Goal: Information Seeking & Learning: Learn about a topic

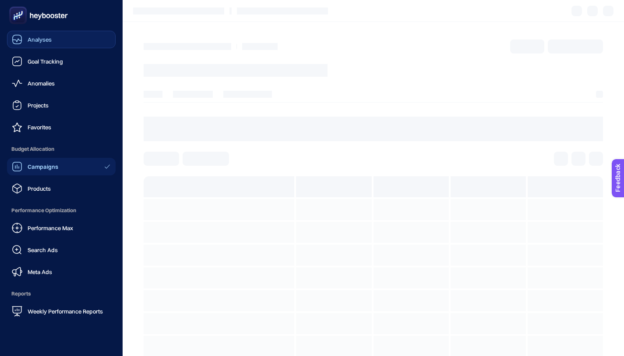
click at [42, 44] on div "Analyses" at bounding box center [32, 39] width 40 height 11
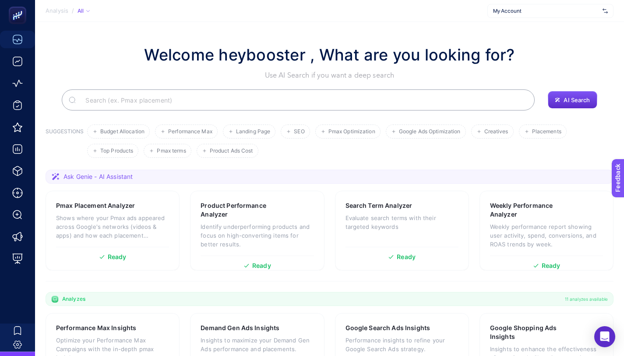
click at [236, 97] on input "Search" at bounding box center [302, 100] width 449 height 25
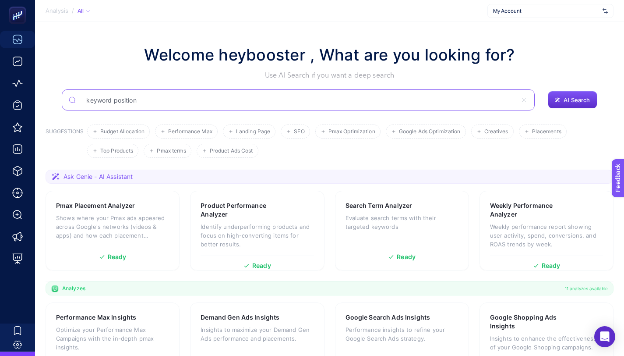
type input "keyword position"
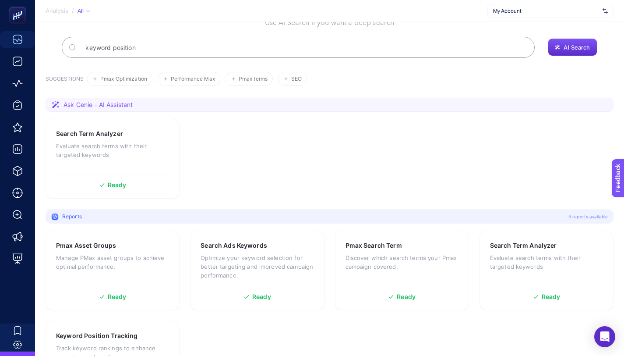
scroll to position [54, 0]
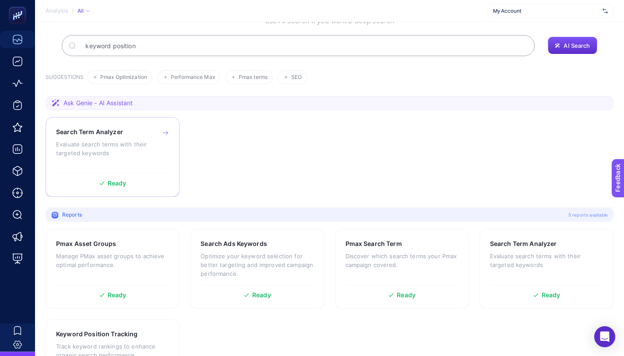
click at [152, 151] on p "Evaluate search terms with their targeted keywords" at bounding box center [112, 149] width 113 height 18
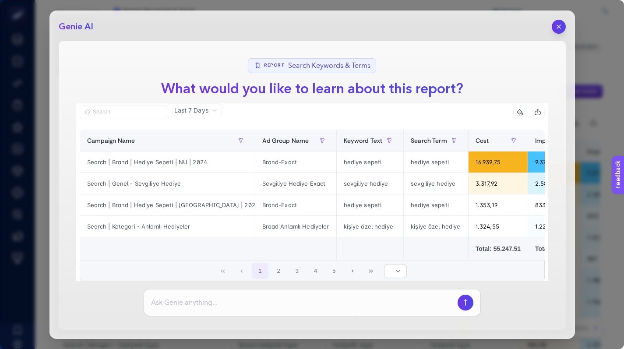
click at [550, 28] on header "Genie AI" at bounding box center [312, 27] width 507 height 14
click at [557, 31] on button "button" at bounding box center [558, 26] width 15 height 15
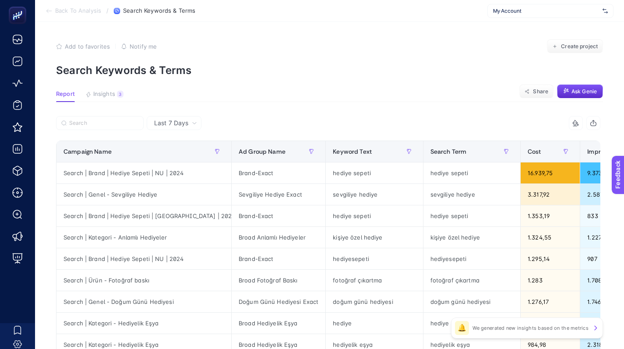
click at [105, 92] on span "Insights" at bounding box center [104, 94] width 22 height 7
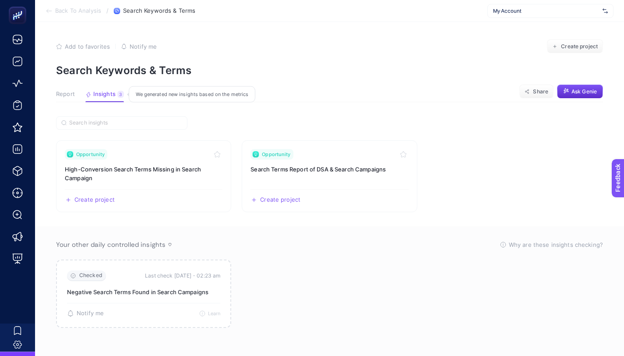
click at [105, 92] on span "Insights" at bounding box center [104, 94] width 22 height 7
click at [68, 9] on span "Back To Analysis" at bounding box center [78, 10] width 46 height 7
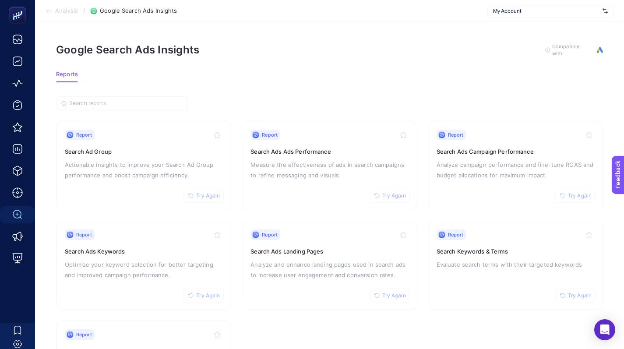
click at [50, 7] on icon at bounding box center [49, 10] width 7 height 7
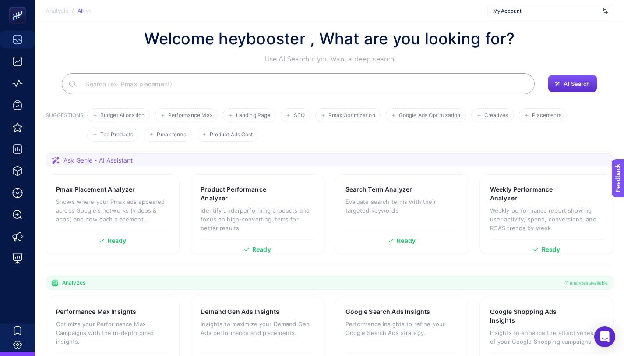
scroll to position [54, 0]
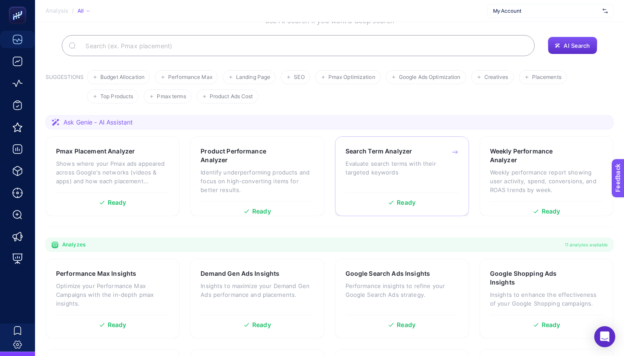
click at [372, 167] on p "Evaluate search terms with their targeted keywords" at bounding box center [401, 168] width 113 height 18
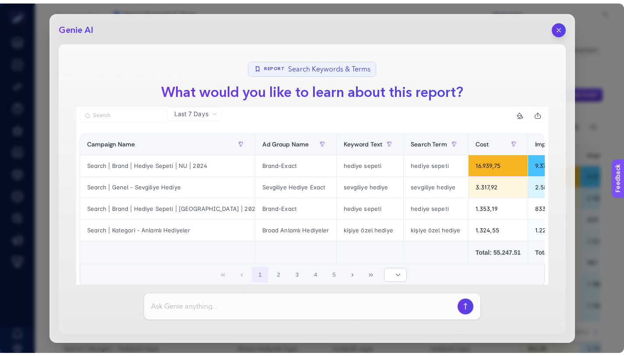
scroll to position [31, 0]
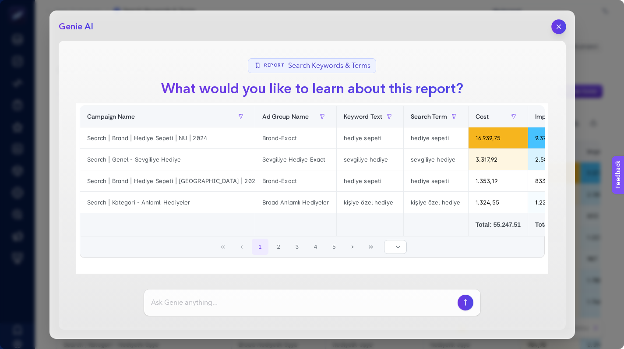
click at [560, 25] on icon "button" at bounding box center [559, 27] width 4 height 4
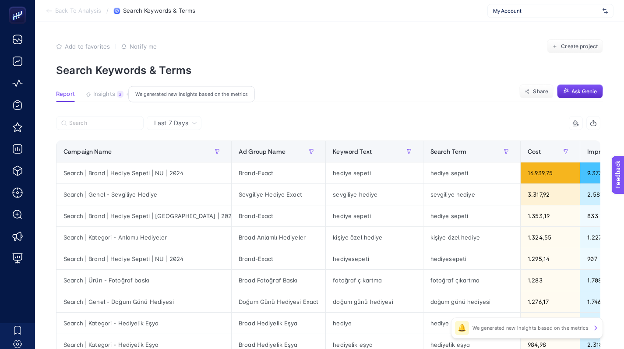
click at [105, 97] on span "Insights" at bounding box center [104, 94] width 22 height 7
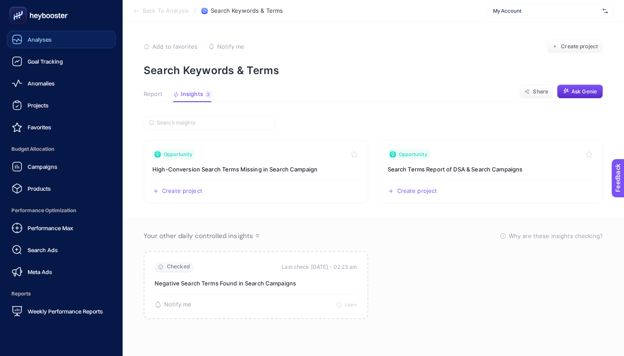
click at [58, 43] on link "Analyses" at bounding box center [61, 40] width 109 height 18
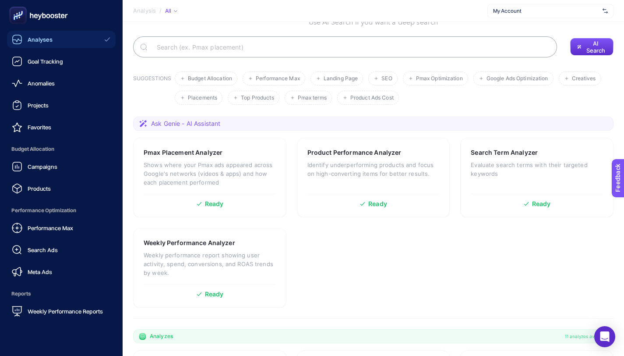
scroll to position [54, 0]
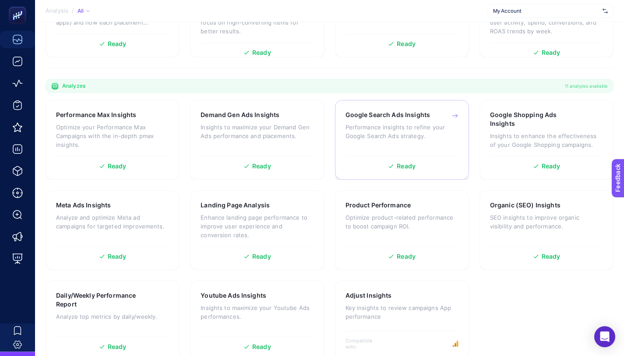
scroll to position [228, 0]
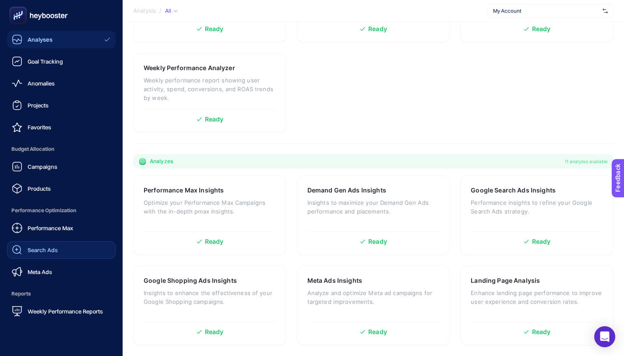
click at [70, 254] on link "Search Ads" at bounding box center [61, 250] width 109 height 18
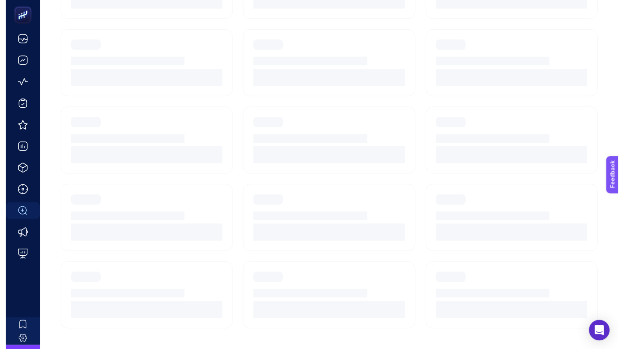
scroll to position [81, 0]
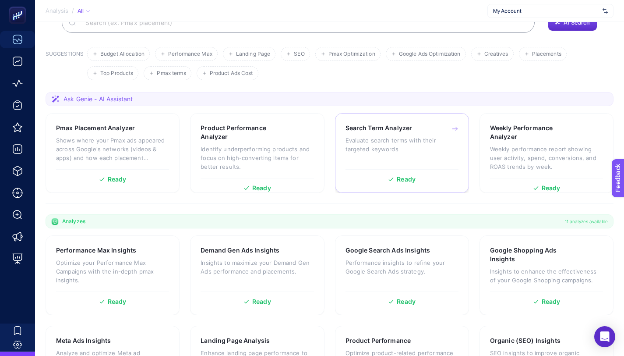
scroll to position [73, 0]
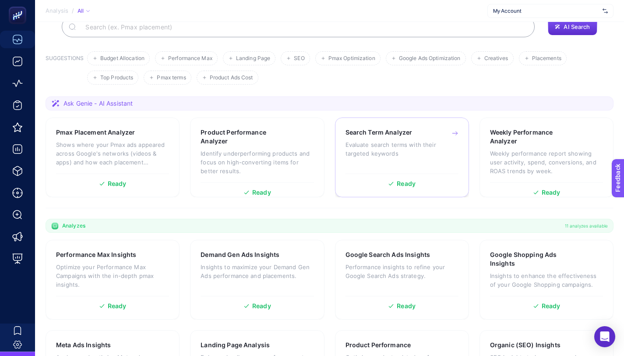
click at [383, 135] on h3 "Search Term Analyzer" at bounding box center [378, 132] width 67 height 9
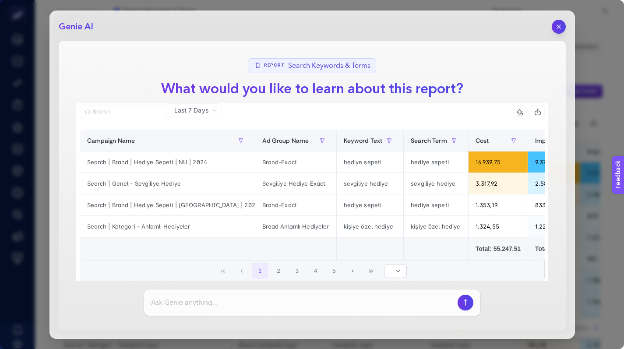
click at [26, 139] on div "Genie AI Report Search Keywords & Terms What would you like to learn about this…" at bounding box center [312, 174] width 624 height 349
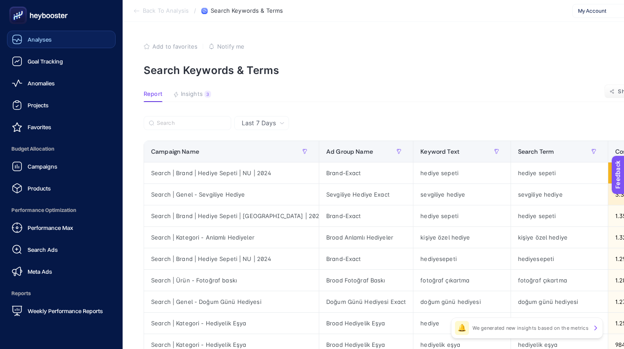
click at [86, 39] on link "Analyses" at bounding box center [61, 40] width 109 height 18
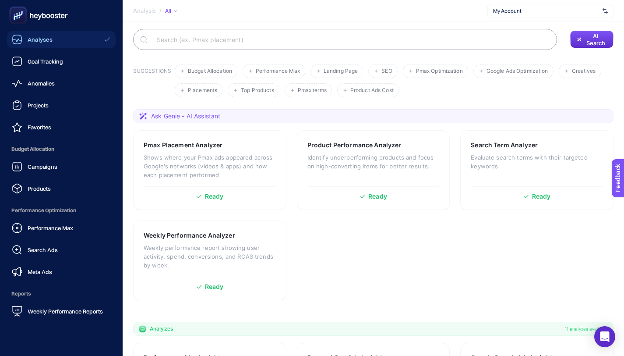
scroll to position [73, 0]
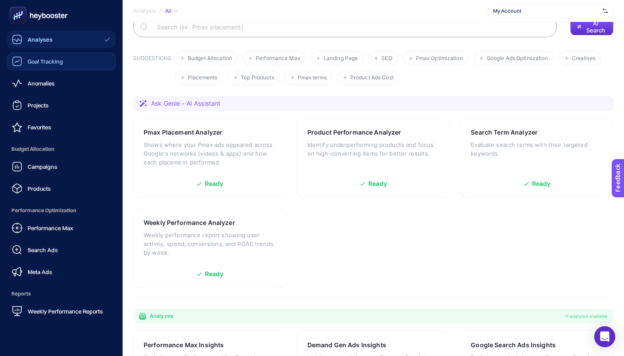
click at [84, 57] on link "Goal Tracking" at bounding box center [61, 62] width 109 height 18
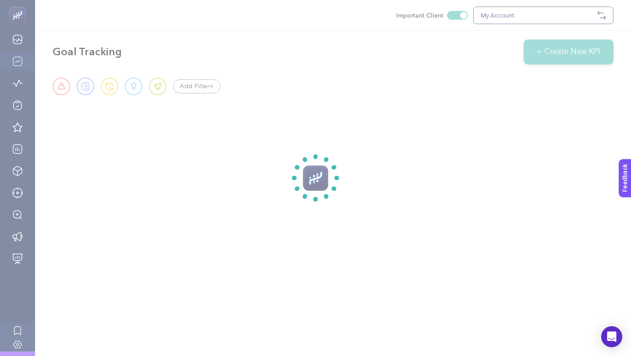
click at [550, 134] on section at bounding box center [315, 178] width 631 height 356
click at [486, 92] on section at bounding box center [315, 178] width 631 height 356
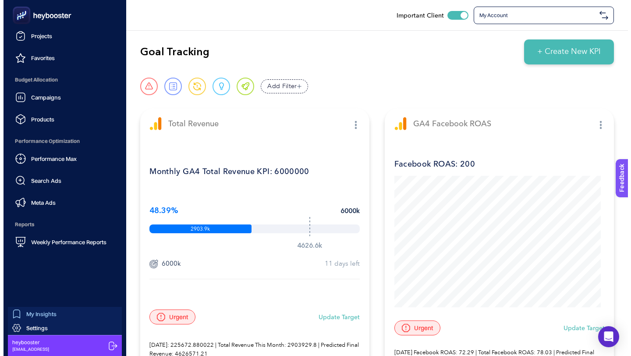
scroll to position [68, 0]
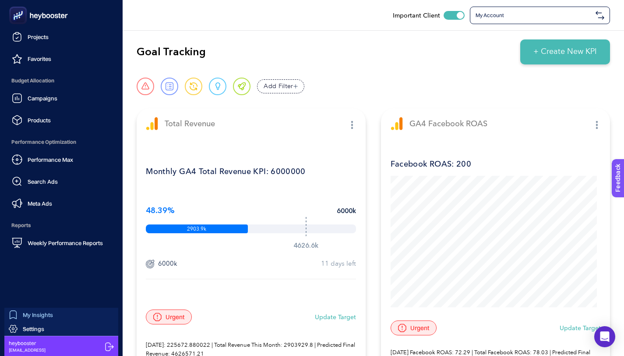
click at [60, 319] on link "My Insights" at bounding box center [61, 314] width 114 height 14
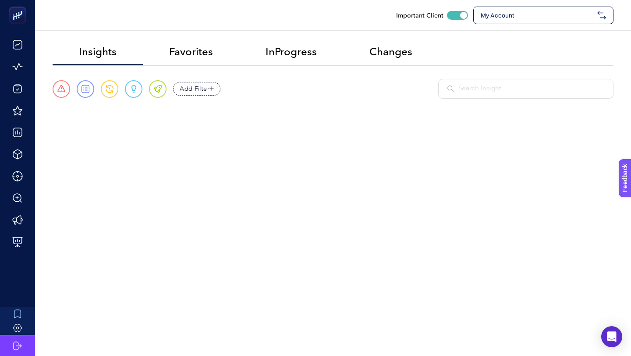
scroll to position [17, 0]
click at [459, 95] on div at bounding box center [525, 89] width 175 height 20
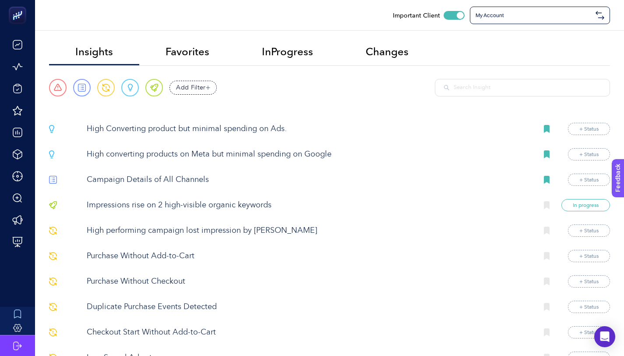
paste input "Yearly Keyword Comparison"
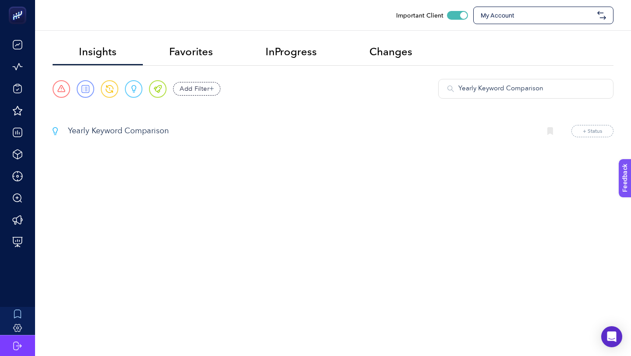
type input "Yearly Keyword Comparison"
drag, startPoint x: 432, startPoint y: 123, endPoint x: 264, endPoint y: 126, distance: 168.2
click at [264, 126] on main "Insights Favorites InProgress Changes Urgent Report Warning Opportunity Perfect…" at bounding box center [333, 88] width 560 height 98
click at [150, 127] on p "Yearly Keyword Comparison" at bounding box center [301, 131] width 466 height 12
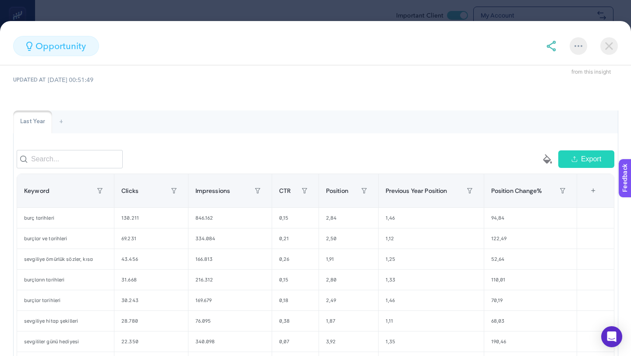
scroll to position [0, 0]
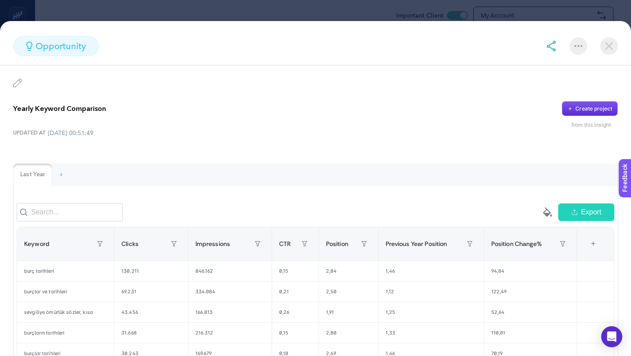
click at [194, 16] on section "opportunity Yearly Keyword Comparison Create project from this insight UPDATED …" at bounding box center [315, 178] width 631 height 356
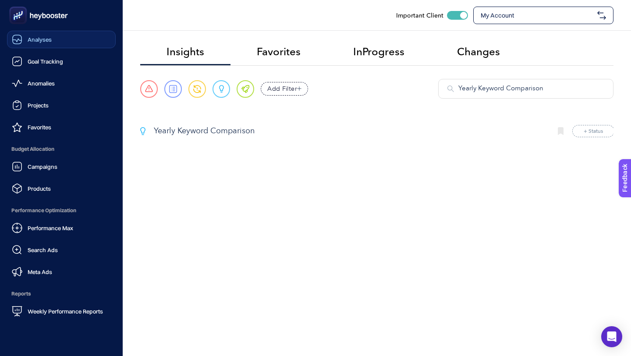
click at [45, 44] on div "Analyses" at bounding box center [32, 39] width 40 height 11
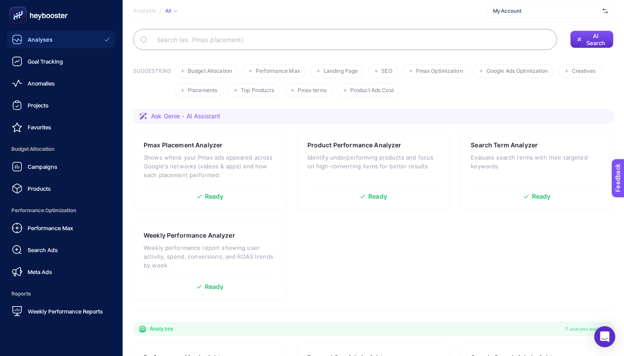
scroll to position [73, 0]
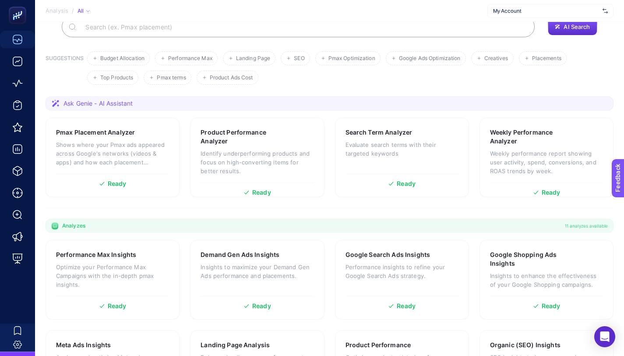
click at [239, 32] on input "Search" at bounding box center [302, 26] width 449 height 25
paste input "Yearly Keyword Comparison"
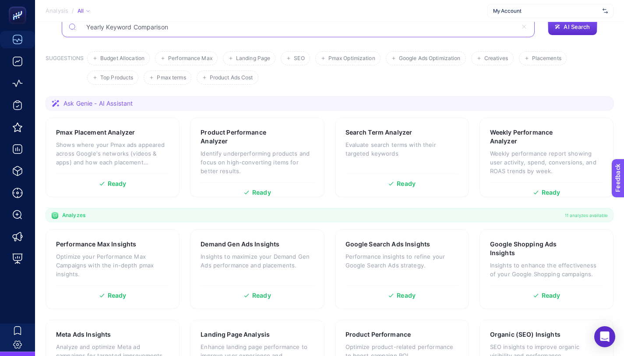
type input "Yearly Keyword Comparison"
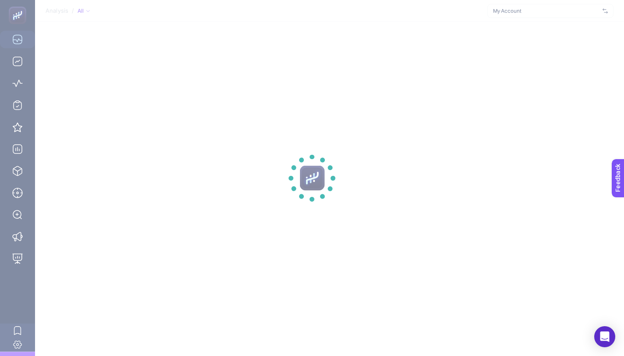
scroll to position [0, 0]
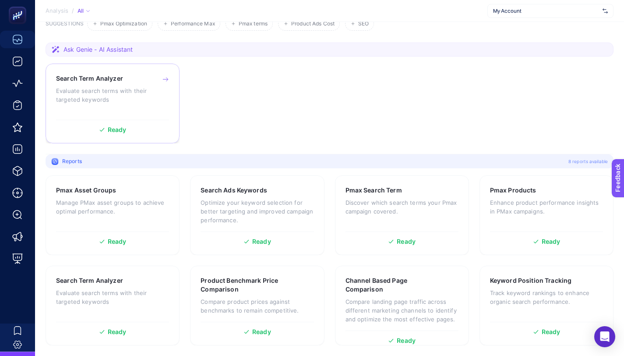
click at [129, 95] on p "Evaluate search terms with their targeted keywords" at bounding box center [112, 95] width 113 height 18
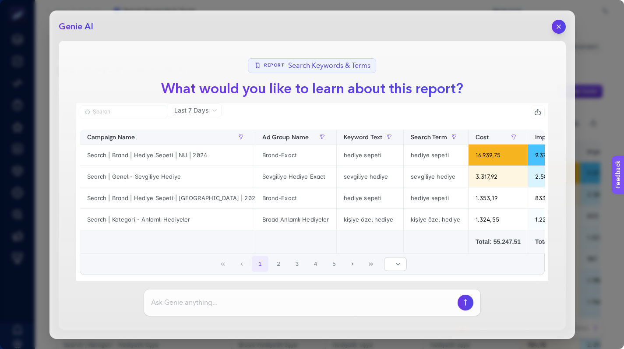
click at [111, 95] on section "Report Search Keywords & Terms What would you like to learn about this report? …" at bounding box center [312, 185] width 507 height 289
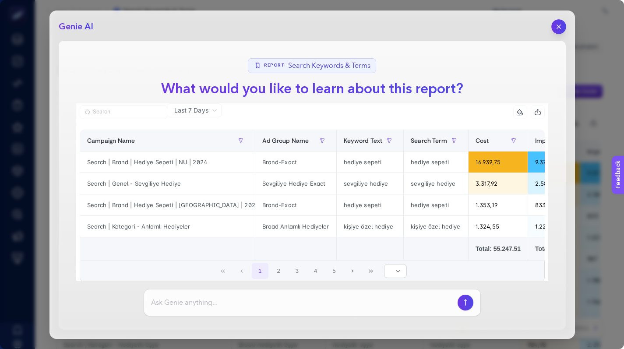
click at [564, 27] on button "button" at bounding box center [558, 26] width 15 height 15
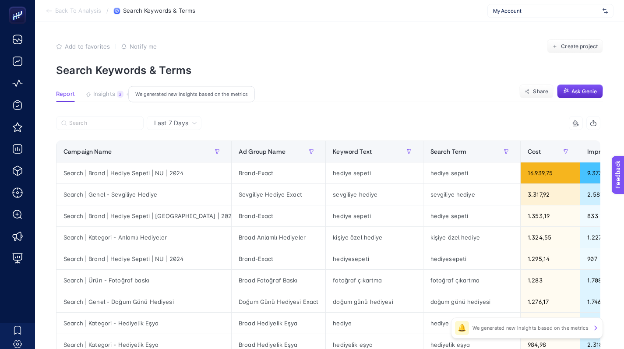
click at [104, 94] on span "Insights" at bounding box center [104, 94] width 22 height 7
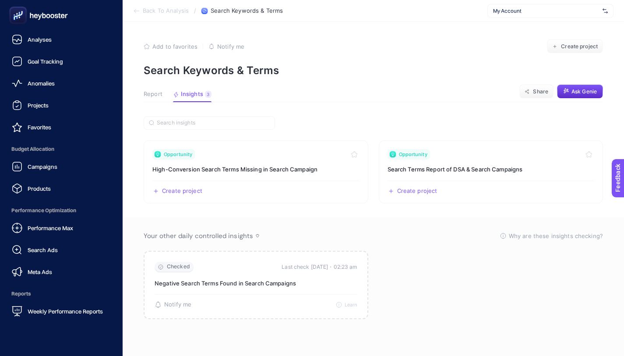
click at [31, 17] on icon at bounding box center [38, 16] width 63 height 18
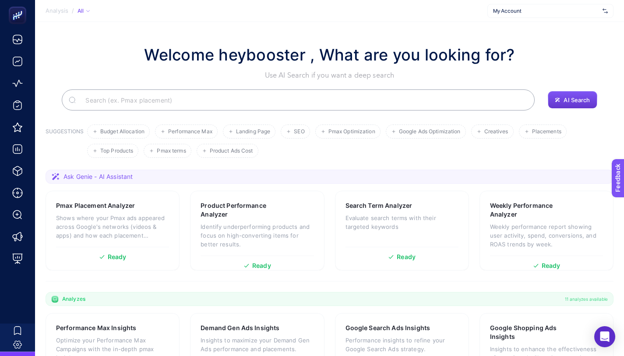
click at [589, 97] on span "AI Search" at bounding box center [577, 99] width 26 height 7
click at [554, 106] on button "AI Search" at bounding box center [572, 100] width 49 height 18
click at [557, 102] on button "AI Search" at bounding box center [572, 100] width 49 height 18
click at [570, 101] on span "AI Search" at bounding box center [577, 99] width 26 height 7
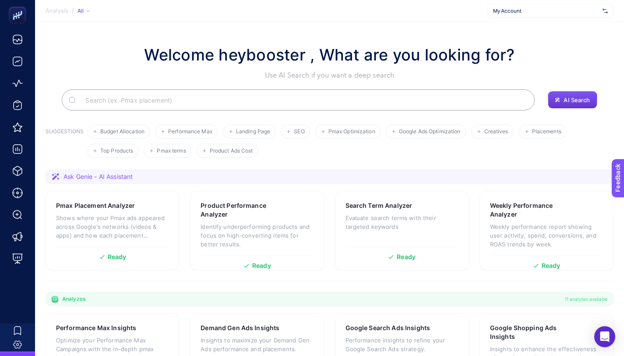
click at [570, 101] on span "AI Search" at bounding box center [577, 99] width 26 height 7
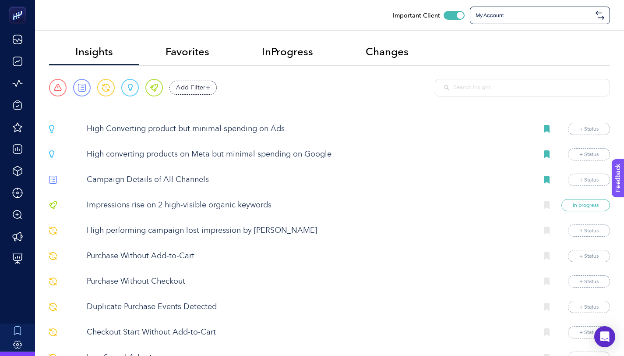
click at [471, 90] on input "text" at bounding box center [527, 87] width 147 height 9
paste input "Yearly Keyword Comparison"
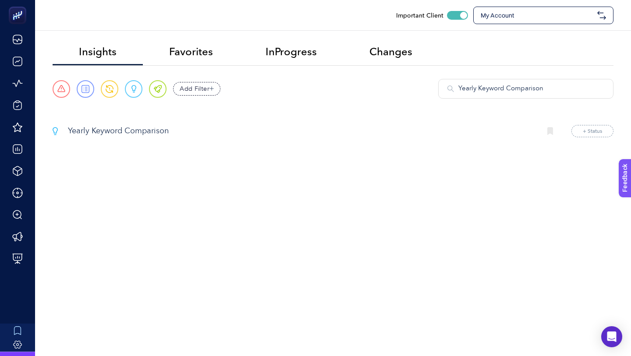
type input "Yearly Keyword Comparison"
click at [583, 133] on button "+ Status" at bounding box center [592, 131] width 42 height 12
click at [588, 127] on button "+ Status" at bounding box center [592, 131] width 42 height 12
click at [160, 130] on p "Yearly Keyword Comparison" at bounding box center [301, 131] width 466 height 12
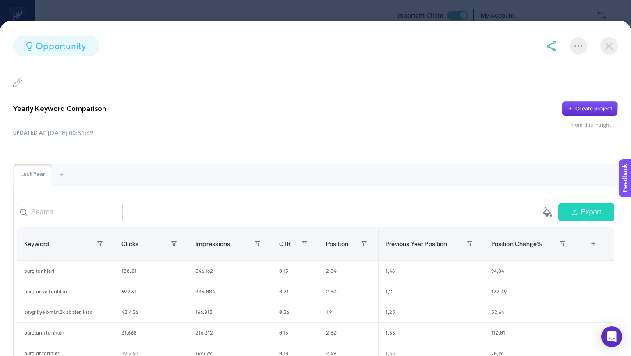
click at [19, 83] on img at bounding box center [17, 82] width 9 height 9
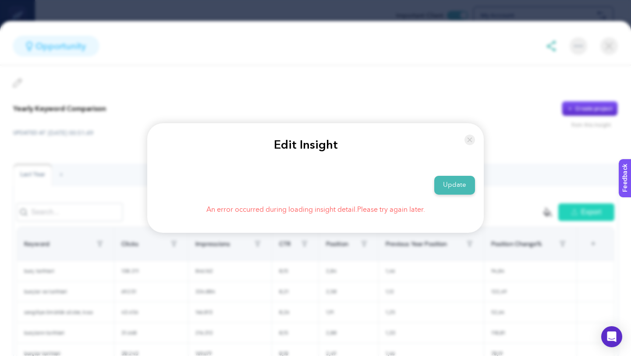
click at [472, 141] on img at bounding box center [469, 140] width 11 height 16
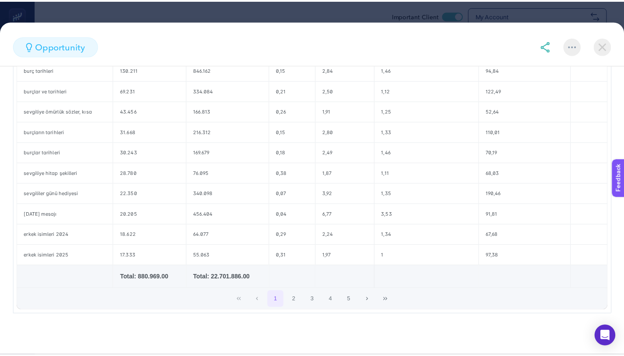
scroll to position [203, 0]
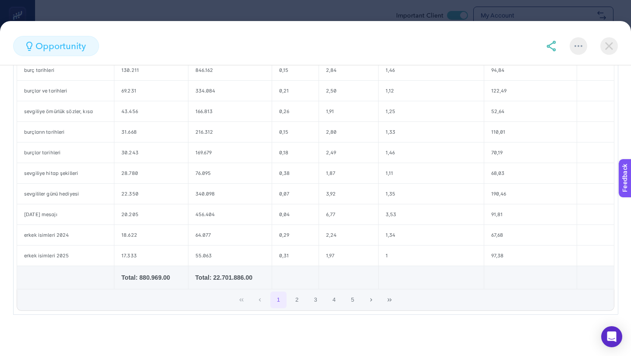
click at [552, 46] on img at bounding box center [551, 46] width 11 height 11
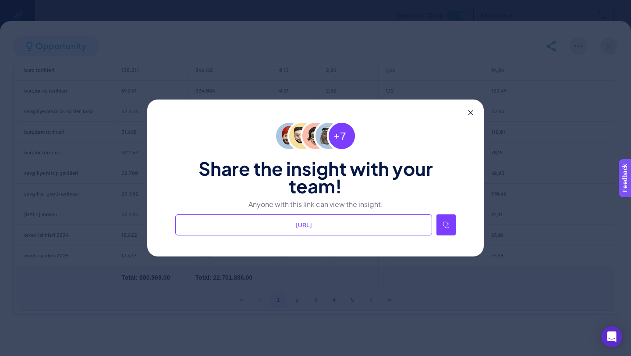
click at [312, 224] on span "[URL]" at bounding box center [304, 224] width 16 height 9
copy body "[URL]"
click at [469, 112] on icon at bounding box center [470, 112] width 5 height 5
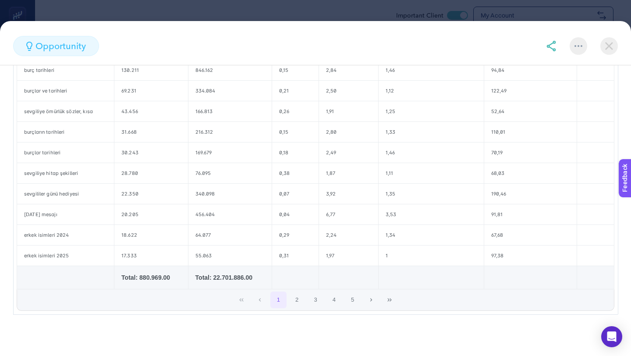
click at [605, 42] on img at bounding box center [609, 46] width 18 height 18
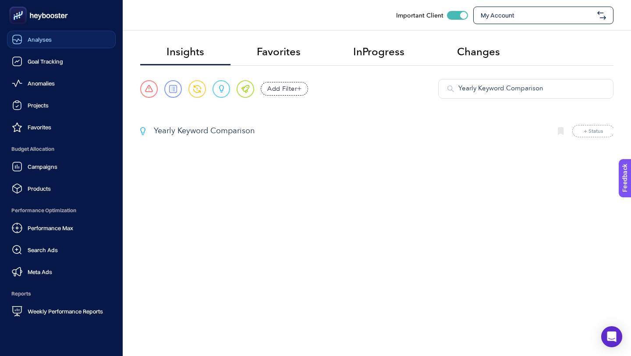
click at [26, 37] on div "Analyses" at bounding box center [32, 39] width 40 height 11
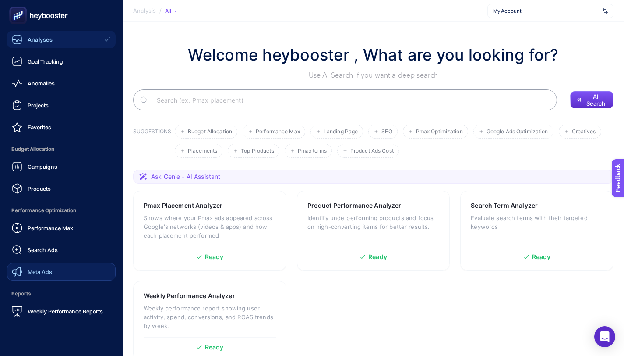
click at [41, 264] on link "Meta Ads" at bounding box center [61, 272] width 109 height 18
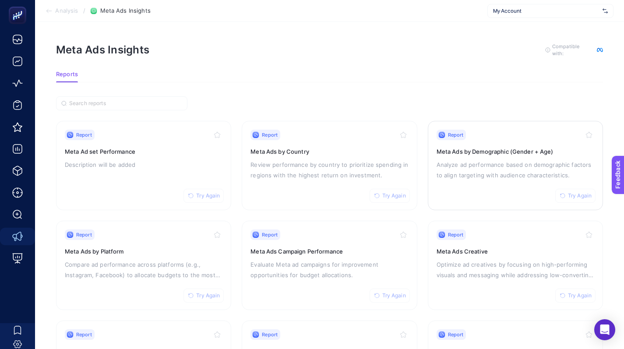
click at [491, 175] on p "Analyze ad performance based on demographic factors to align targeting with aud…" at bounding box center [516, 169] width 158 height 21
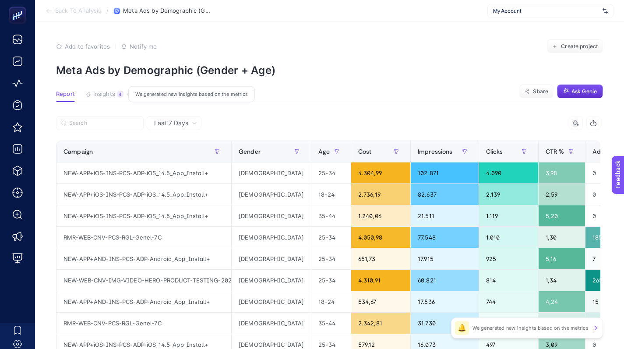
click at [110, 94] on span "Insights" at bounding box center [104, 94] width 22 height 7
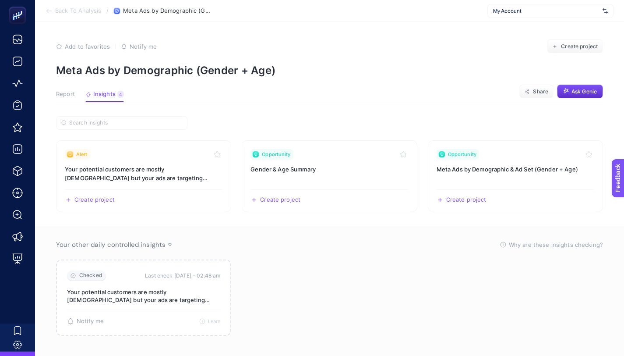
click at [510, 13] on span "My Account" at bounding box center [546, 10] width 106 height 7
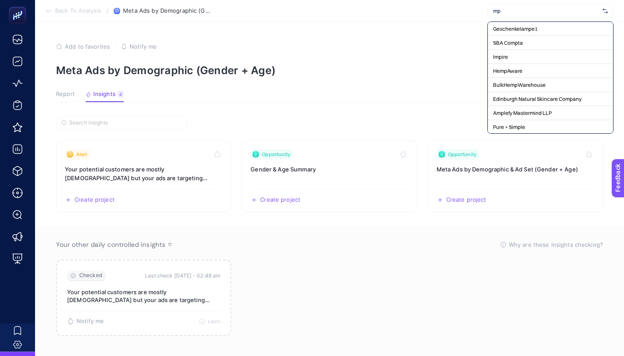
type input "m"
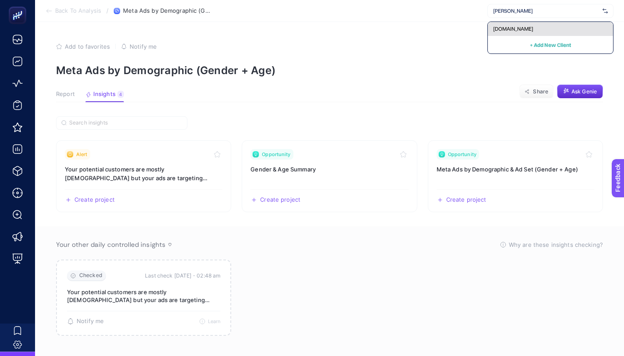
type input "[PERSON_NAME]"
click at [493, 25] on div "[DOMAIN_NAME]" at bounding box center [550, 29] width 125 height 14
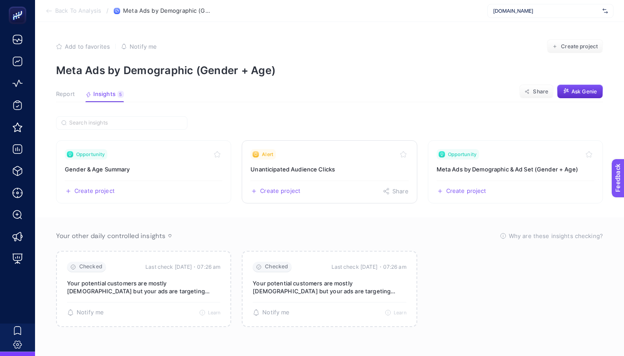
click at [339, 165] on h3 "Unanticipated Audience Clicks" at bounding box center [329, 169] width 158 height 9
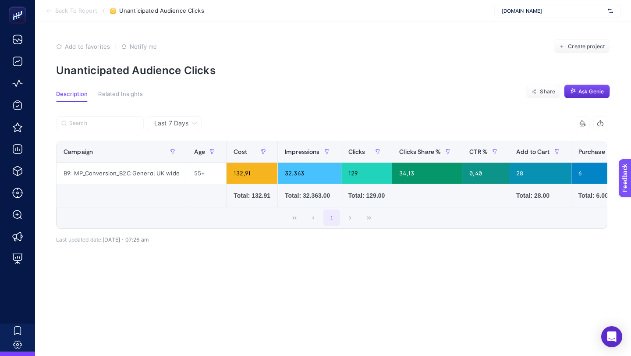
click at [213, 72] on p "Unanticipated Audience Clicks" at bounding box center [332, 70] width 553 height 13
copy article "Unanticipated Audience Clicks"
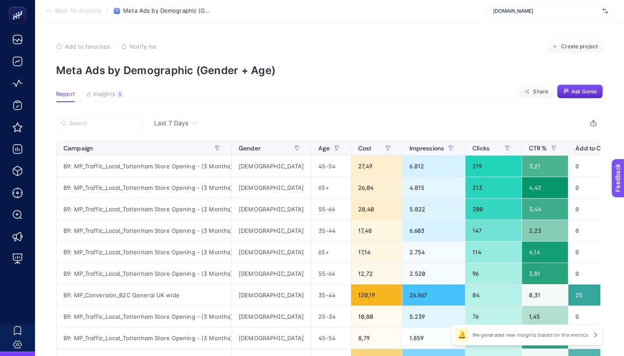
click at [180, 64] on p "Meta Ads by Demographic (Gender + Age)" at bounding box center [329, 70] width 547 height 13
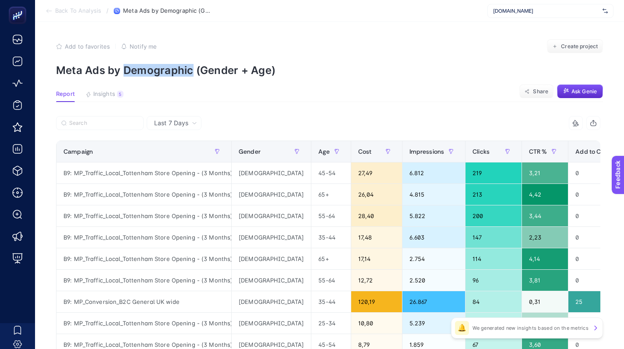
click at [180, 64] on p "Meta Ads by Demographic (Gender + Age)" at bounding box center [329, 70] width 547 height 13
copy article "Meta Ads by Demographic (Gender + Age)"
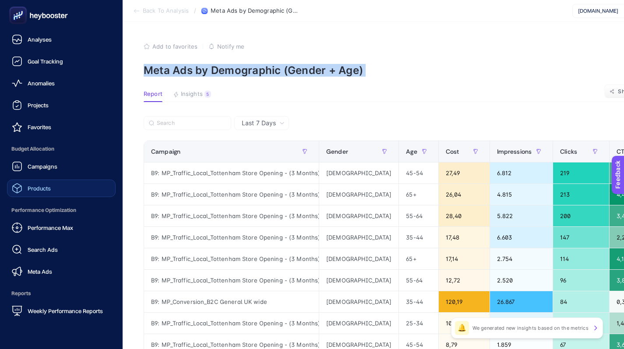
click at [59, 188] on link "Products" at bounding box center [61, 189] width 109 height 18
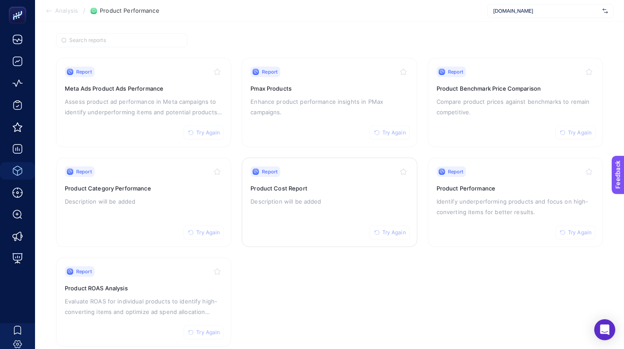
scroll to position [81, 0]
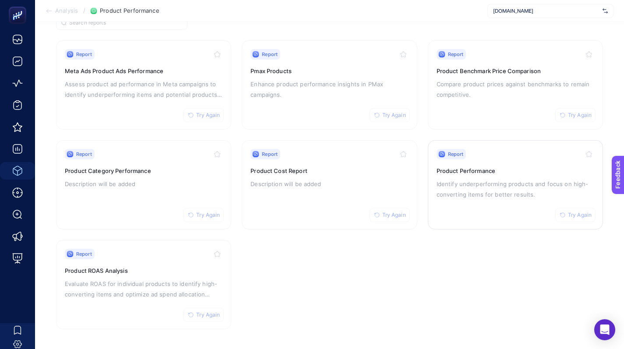
click at [476, 187] on p "Identify underperforming products and focus on high-converting items for better…" at bounding box center [516, 189] width 158 height 21
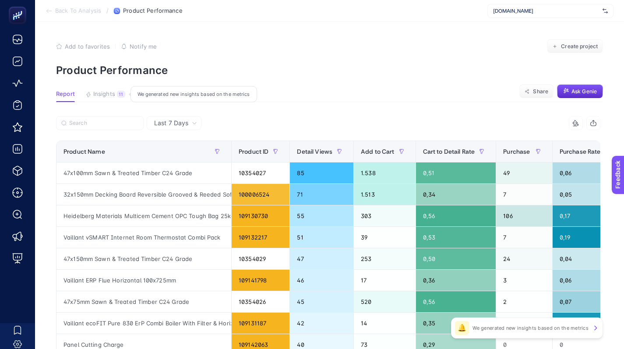
click at [107, 95] on span "Insights" at bounding box center [104, 94] width 22 height 7
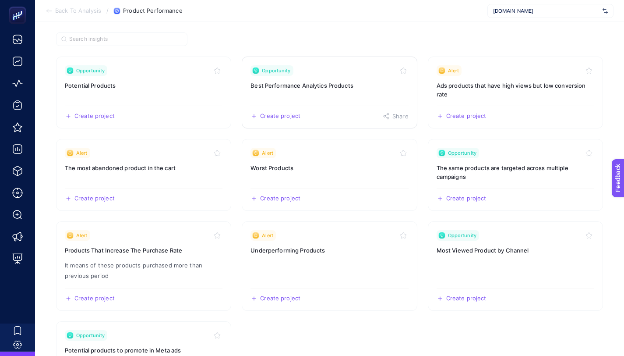
scroll to position [68, 0]
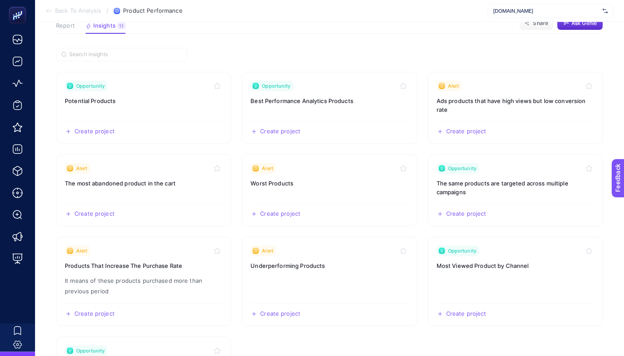
click at [507, 13] on span "[DOMAIN_NAME]" at bounding box center [546, 10] width 106 height 7
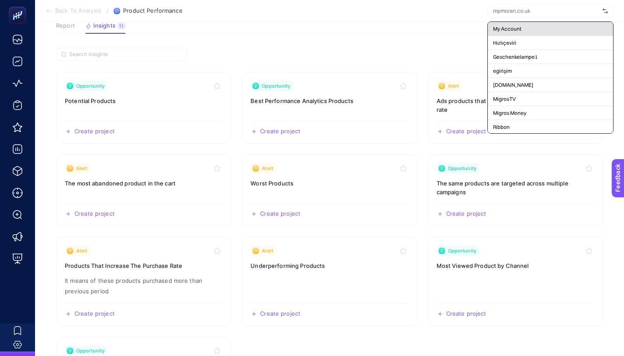
click at [502, 34] on div "My Account" at bounding box center [550, 29] width 125 height 14
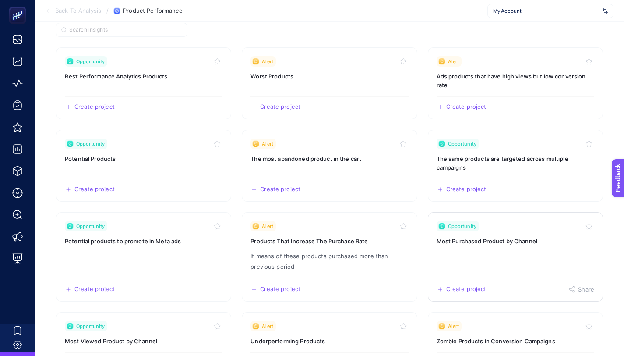
click at [493, 240] on h3 "Most Purchased Product by Channel" at bounding box center [516, 240] width 158 height 9
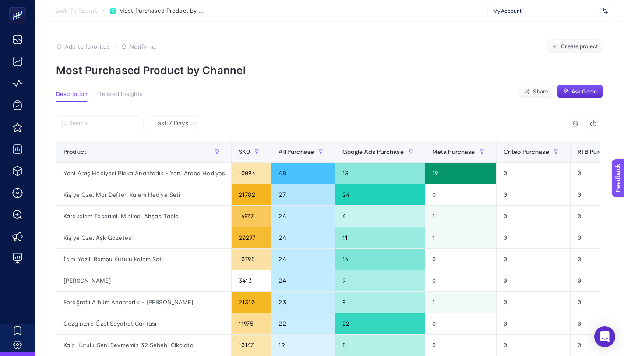
click at [209, 72] on p "Most Purchased Product by Channel" at bounding box center [329, 70] width 547 height 13
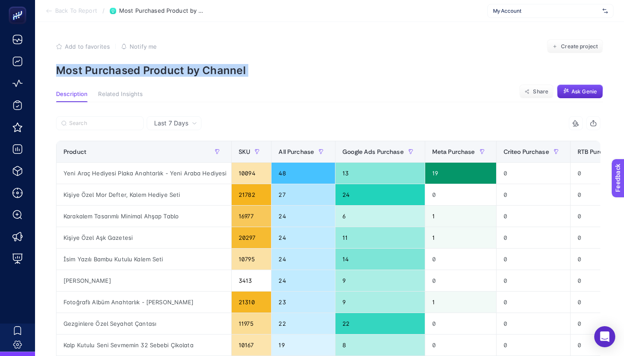
click at [209, 72] on p "Most Purchased Product by Channel" at bounding box center [329, 70] width 547 height 13
copy article "Most Purchased Product by Channel"
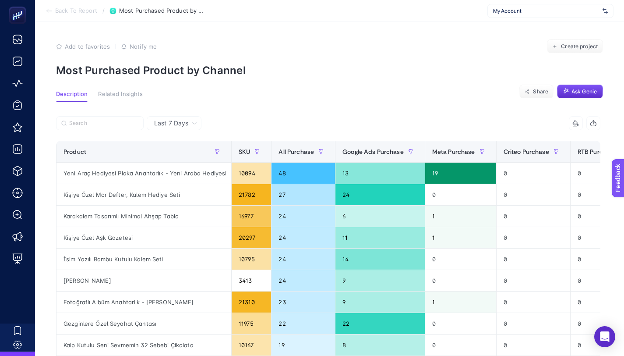
click at [493, 31] on article "Add to favorites false Notify me Create project Most Purchased Product by Chann…" at bounding box center [329, 363] width 589 height 683
